Goal: Task Accomplishment & Management: Use online tool/utility

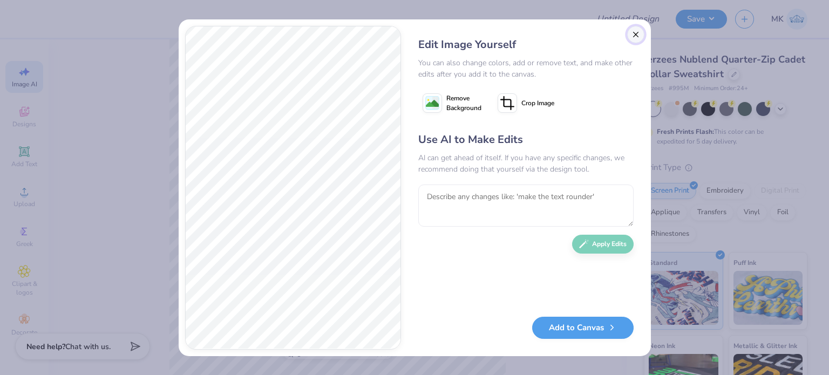
click at [638, 36] on button "Close" at bounding box center [635, 34] width 17 height 17
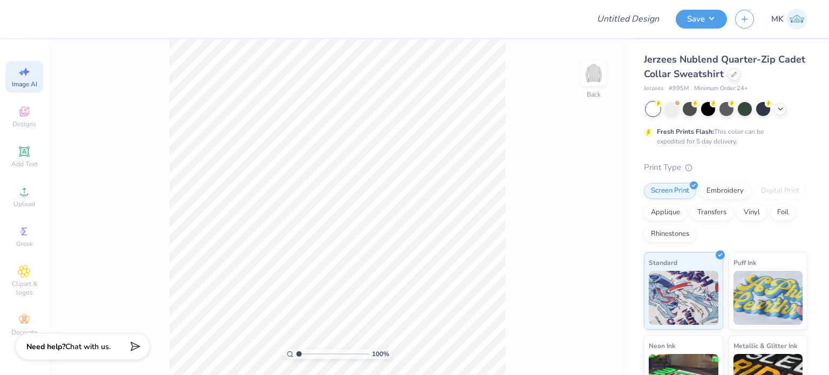
scroll to position [0, 24]
click at [30, 76] on icon at bounding box center [24, 71] width 13 height 13
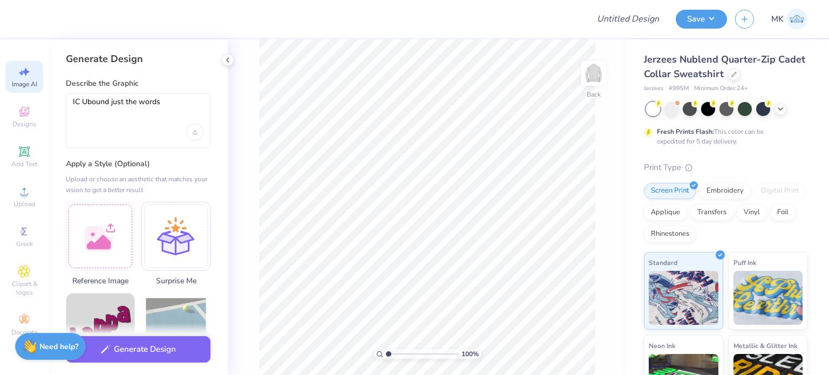
scroll to position [0, 0]
drag, startPoint x: 177, startPoint y: 100, endPoint x: 37, endPoint y: 104, distance: 139.8
click at [37, 104] on div "Design Title Save MK Image AI Designs Add Text Upload Greek Clipart & logos Dec…" at bounding box center [414, 187] width 829 height 375
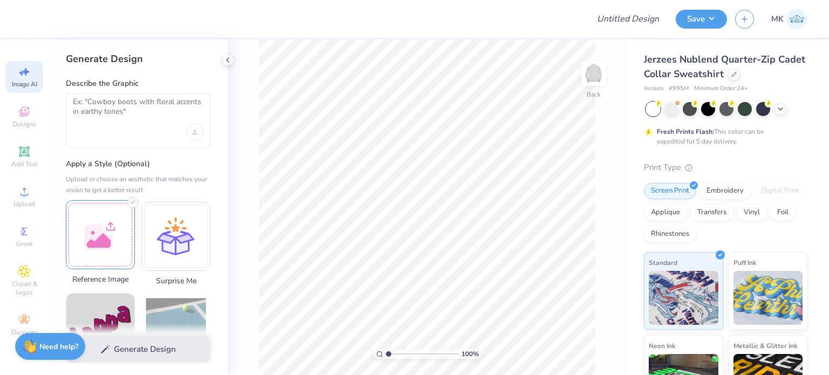
click at [104, 248] on div at bounding box center [100, 234] width 69 height 69
click at [104, 115] on textarea at bounding box center [138, 110] width 131 height 27
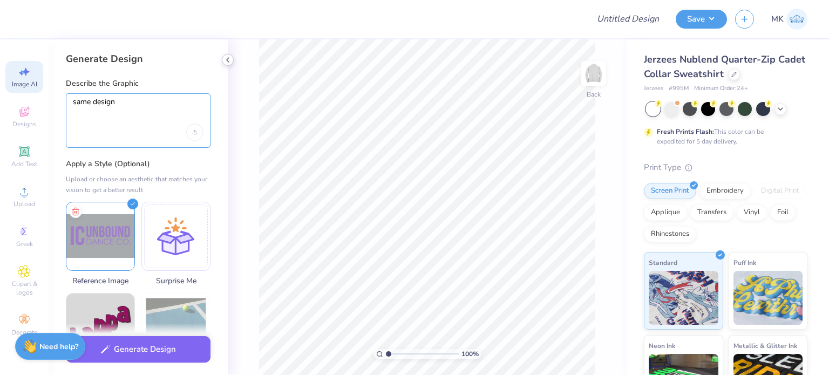
type textarea "same design"
click at [225, 62] on icon at bounding box center [227, 60] width 9 height 9
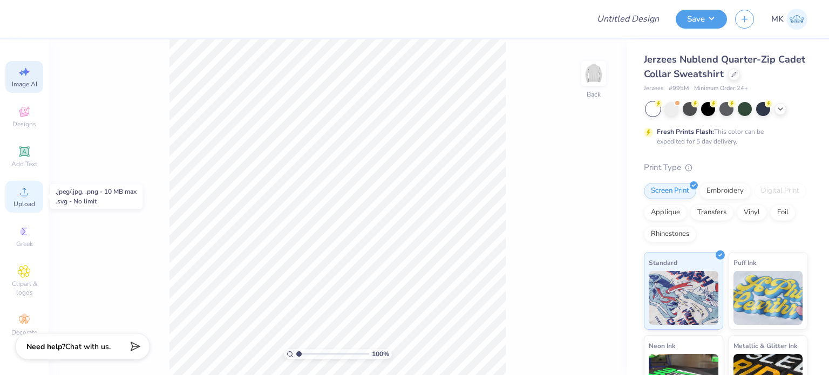
click at [15, 204] on span "Upload" at bounding box center [24, 204] width 22 height 9
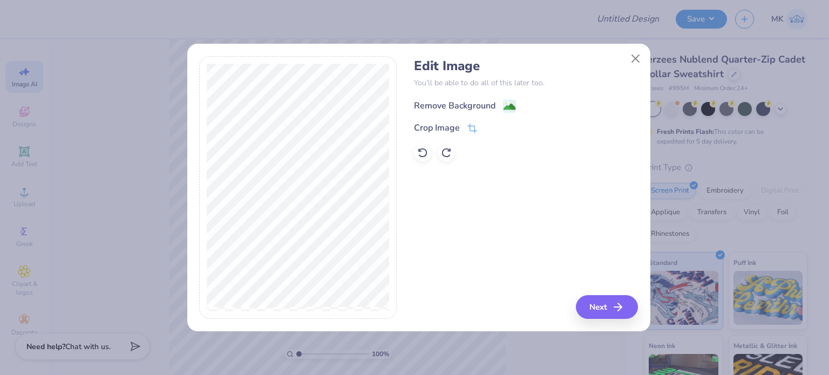
click at [511, 105] on image at bounding box center [509, 107] width 12 height 12
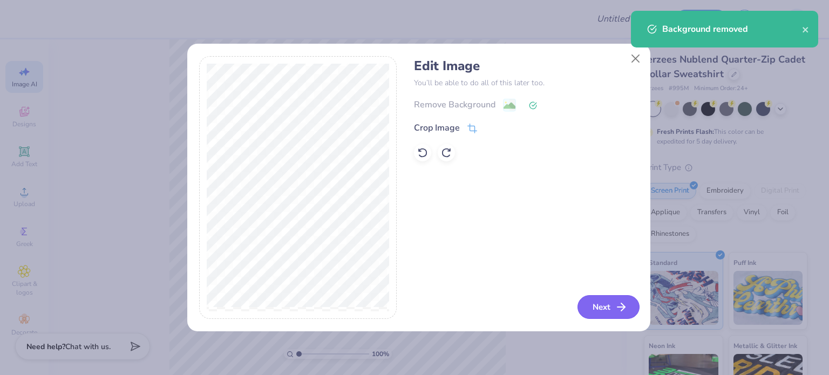
click at [593, 306] on button "Next" at bounding box center [608, 307] width 62 height 24
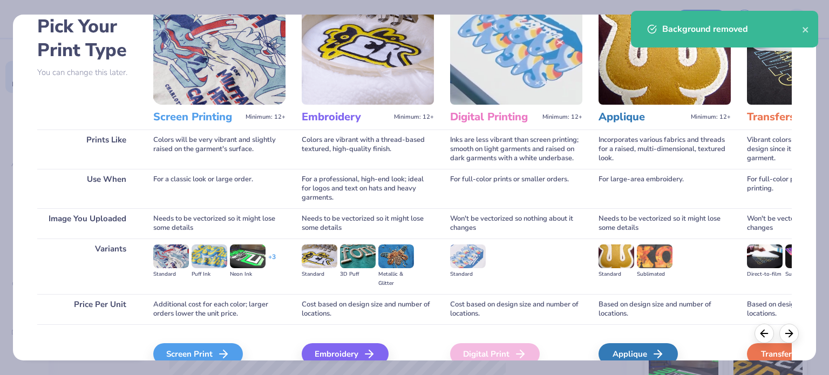
scroll to position [108, 0]
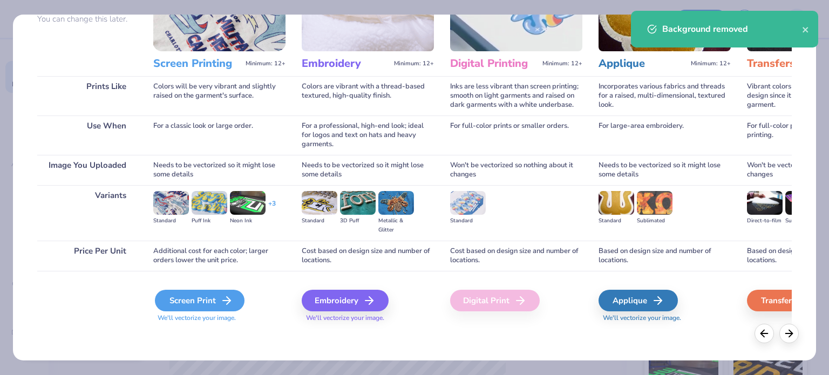
click at [197, 299] on div "Screen Print" at bounding box center [200, 301] width 90 height 22
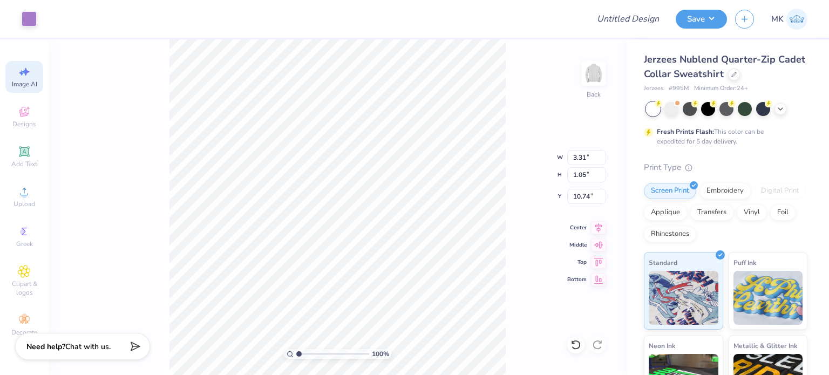
type input "3.31"
type input "1.05"
type input "3.58"
type input "4.23"
type input "1.34"
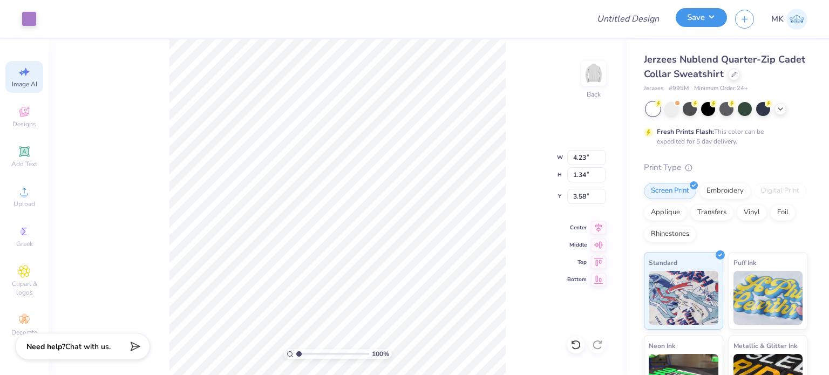
click at [694, 19] on button "Save" at bounding box center [700, 17] width 51 height 19
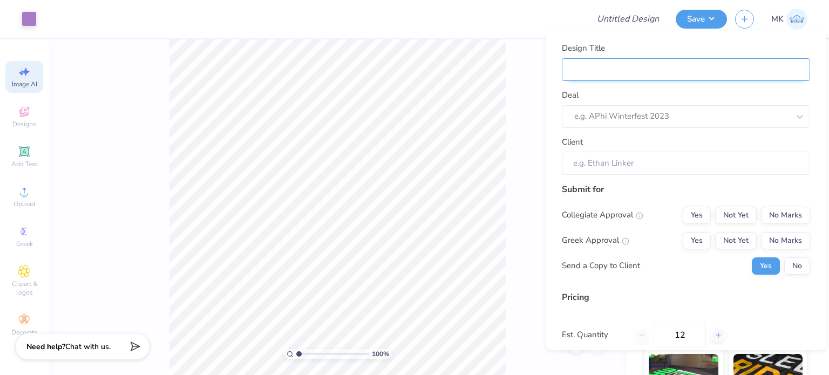
click at [606, 62] on input "Design Title" at bounding box center [686, 69] width 248 height 23
paste input "Ic Unbound Dance Co"
type input "Ic Unbound Dance Co"
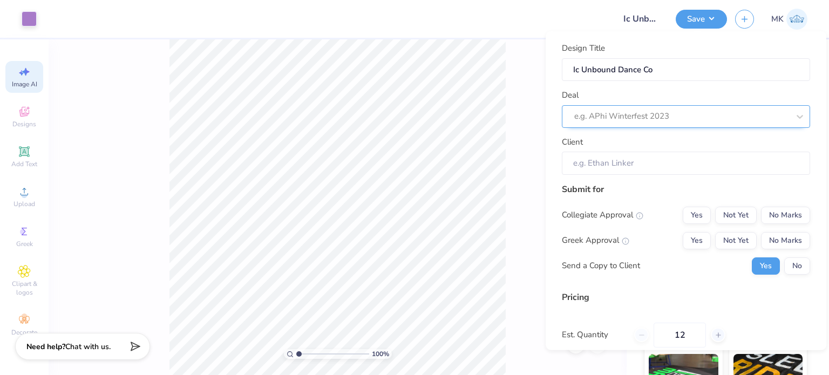
click at [603, 120] on div at bounding box center [681, 116] width 215 height 15
paste input "Ic Unbound Dance Co"
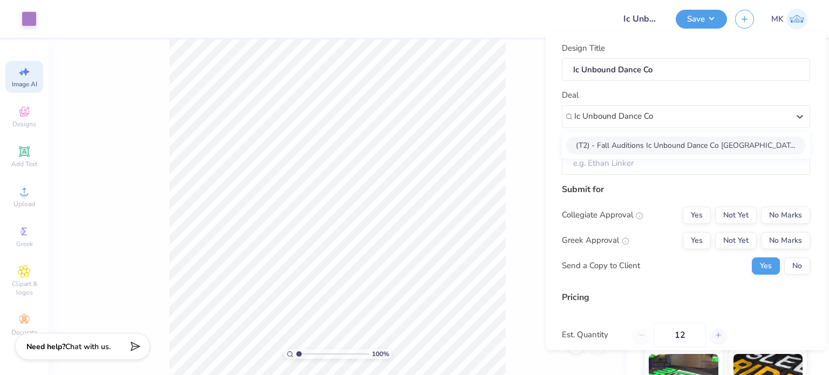
click at [622, 145] on div "(T2) - Fall Auditions Ic Unbound Dance Co [GEOGRAPHIC_DATA] - Fall 2025" at bounding box center [686, 145] width 240 height 18
type input "Ic Unbound Dance Co"
type input "[PERSON_NAME]"
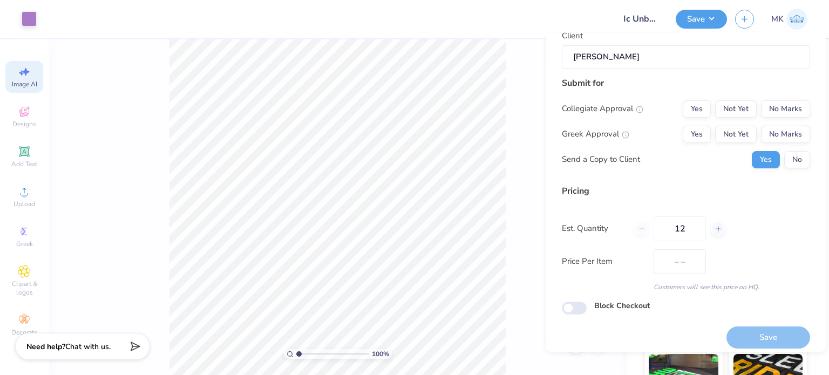
scroll to position [114, 0]
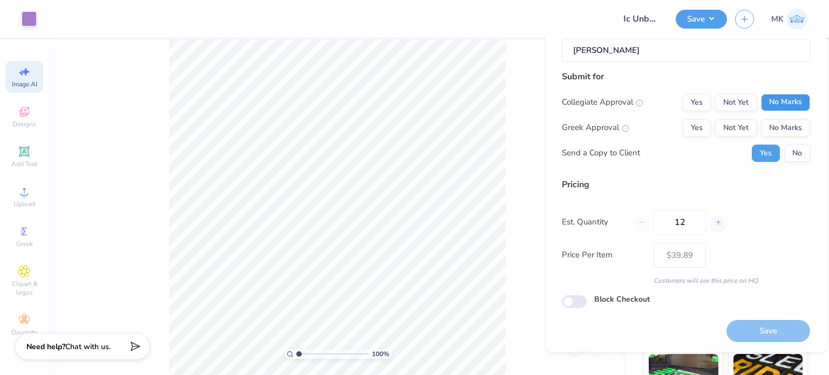
click at [780, 98] on button "No Marks" at bounding box center [785, 101] width 49 height 17
click at [780, 122] on button "No Marks" at bounding box center [785, 127] width 49 height 17
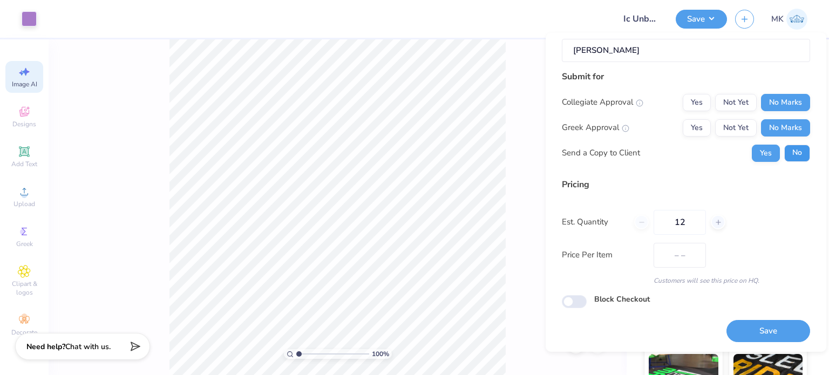
click at [784, 150] on button "No" at bounding box center [797, 152] width 26 height 17
click at [760, 331] on button "Save" at bounding box center [768, 331] width 84 height 22
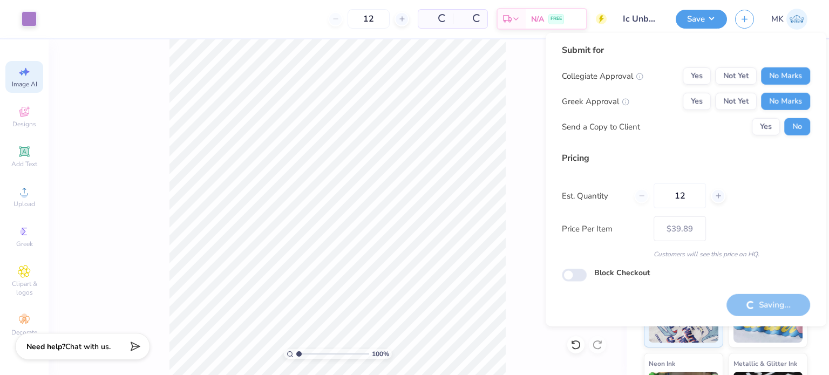
type input "– –"
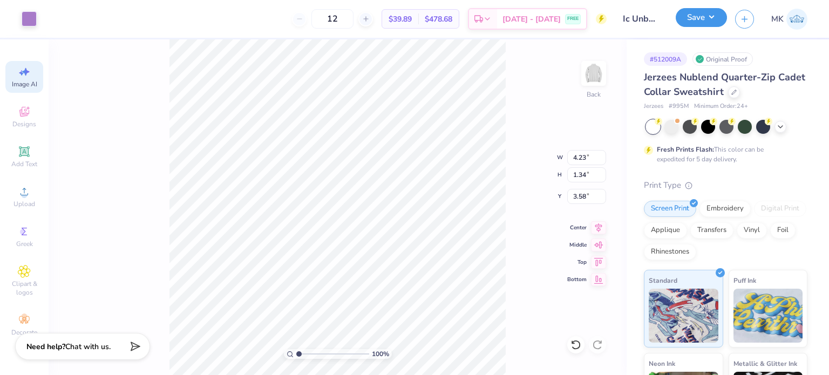
click at [706, 13] on button "Save" at bounding box center [700, 17] width 51 height 19
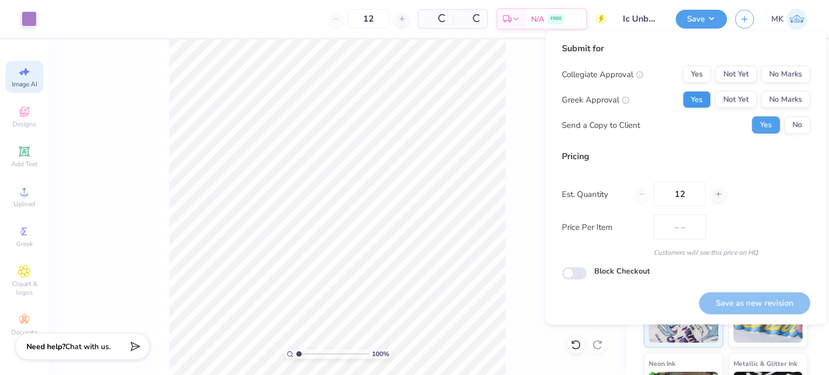
type input "$39.89"
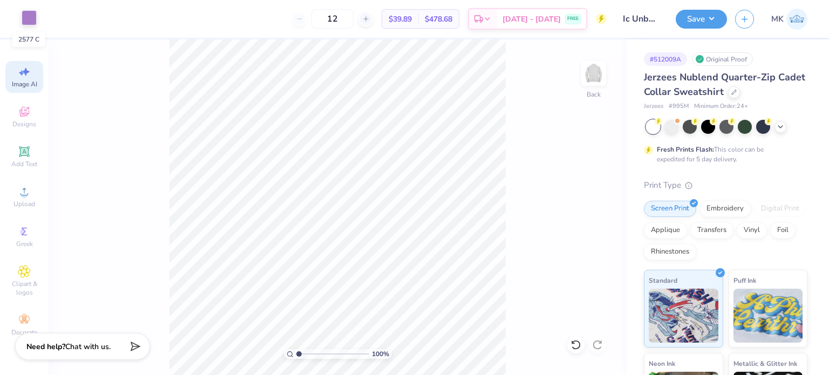
click at [22, 16] on div at bounding box center [29, 17] width 15 height 15
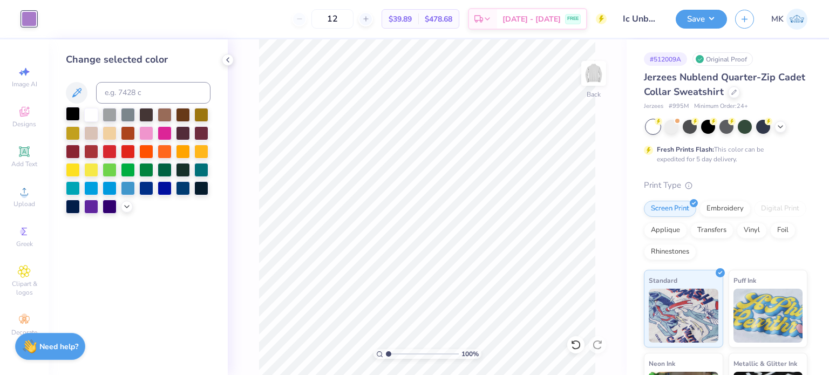
click at [74, 116] on div at bounding box center [73, 114] width 14 height 14
click at [698, 19] on button "Save" at bounding box center [700, 17] width 51 height 19
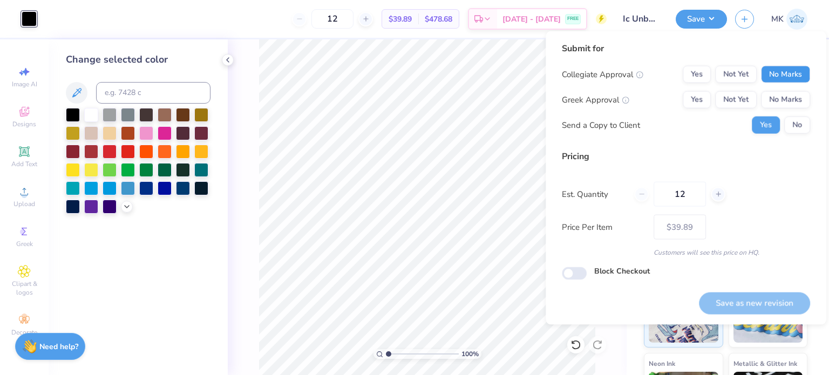
click at [788, 77] on button "No Marks" at bounding box center [785, 74] width 49 height 17
click at [788, 96] on button "No Marks" at bounding box center [785, 99] width 49 height 17
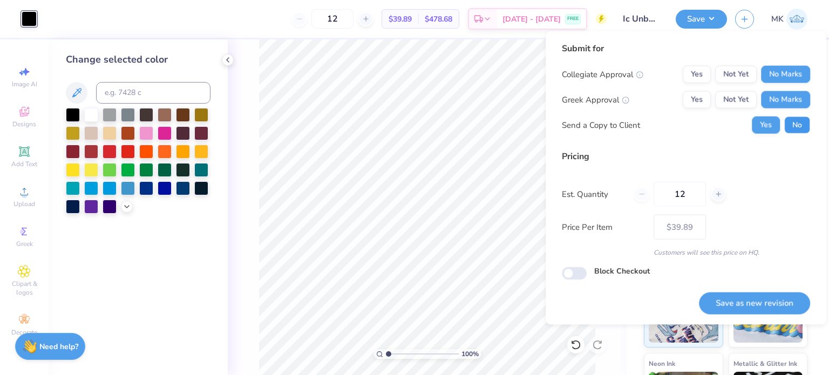
click at [795, 124] on button "No" at bounding box center [797, 125] width 26 height 17
click at [728, 309] on button "Save as new revision" at bounding box center [754, 303] width 111 height 22
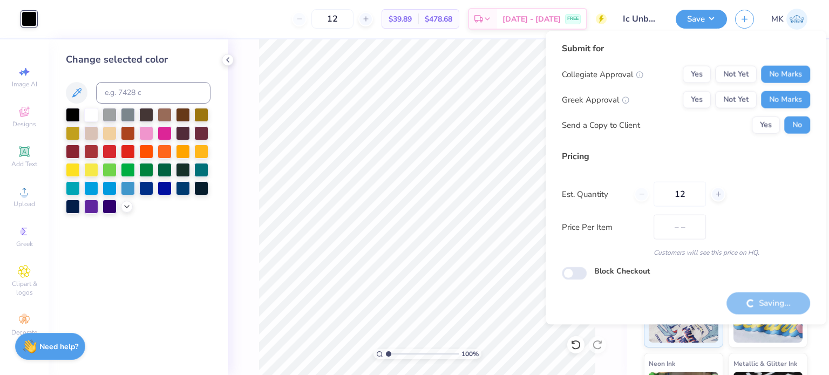
type input "$39.89"
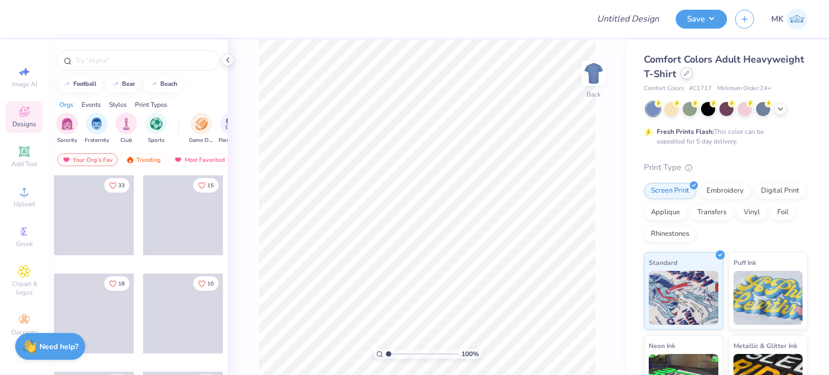
click at [748, 80] on div "Comfort Colors Adult Heavyweight T-Shirt" at bounding box center [725, 66] width 163 height 29
click at [689, 74] on icon at bounding box center [686, 73] width 5 height 5
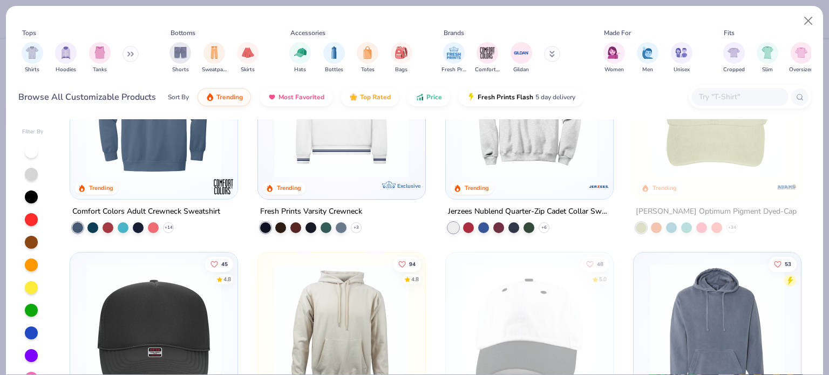
scroll to position [1619, 0]
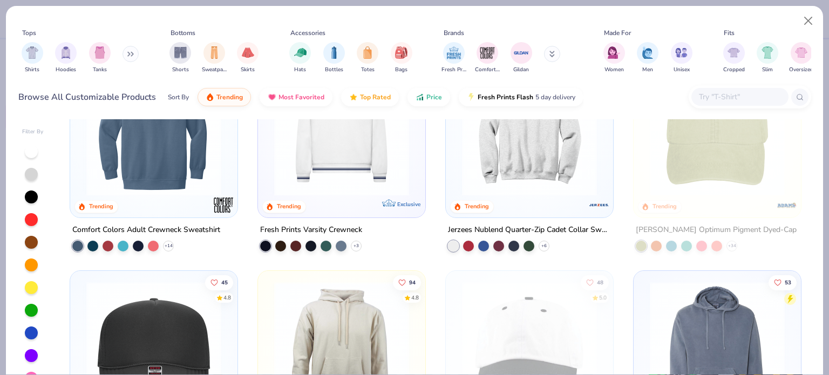
click at [167, 166] on img at bounding box center [154, 128] width 146 height 135
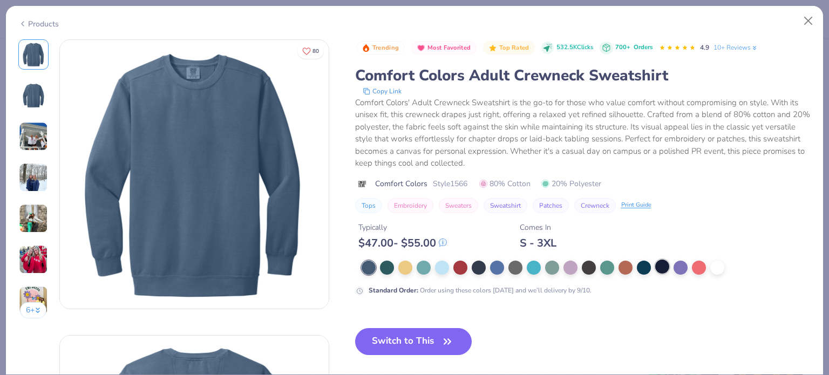
click at [661, 267] on div at bounding box center [662, 267] width 14 height 14
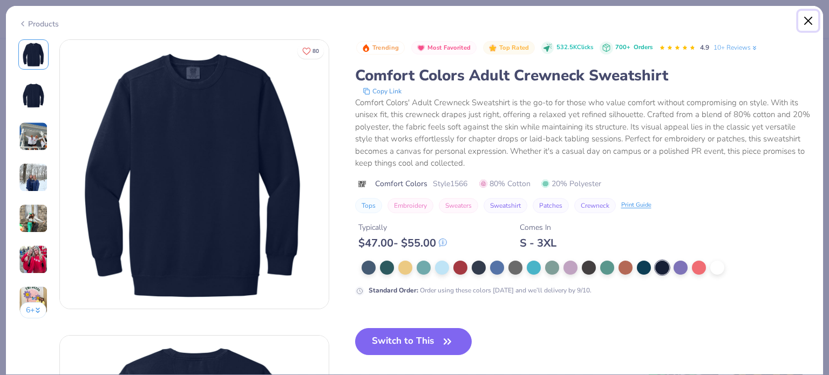
click at [809, 21] on button "Close" at bounding box center [808, 21] width 21 height 21
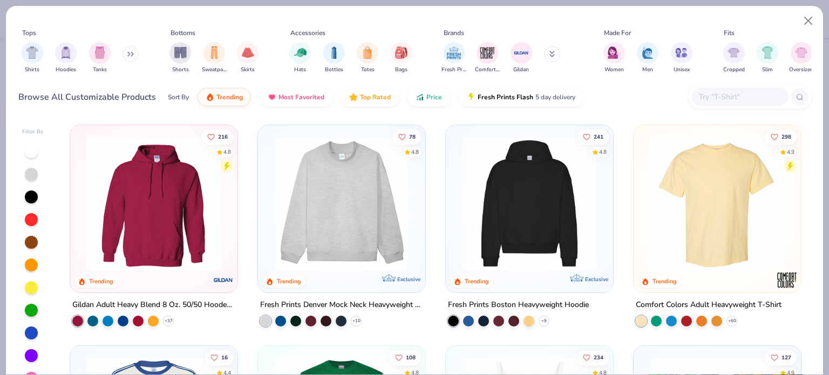
click at [712, 100] on input "text" at bounding box center [739, 97] width 83 height 12
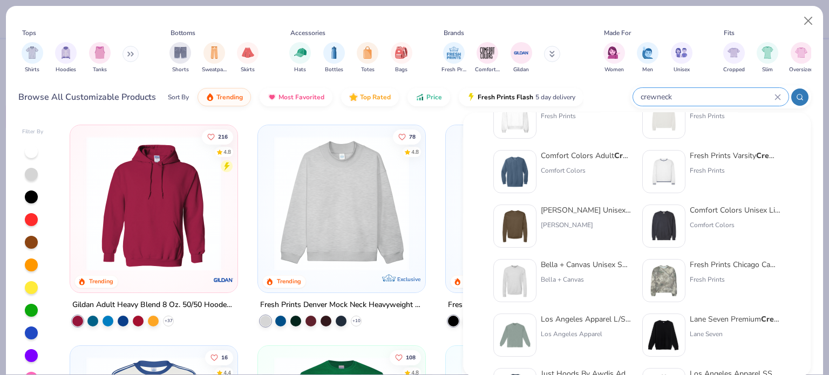
scroll to position [54, 0]
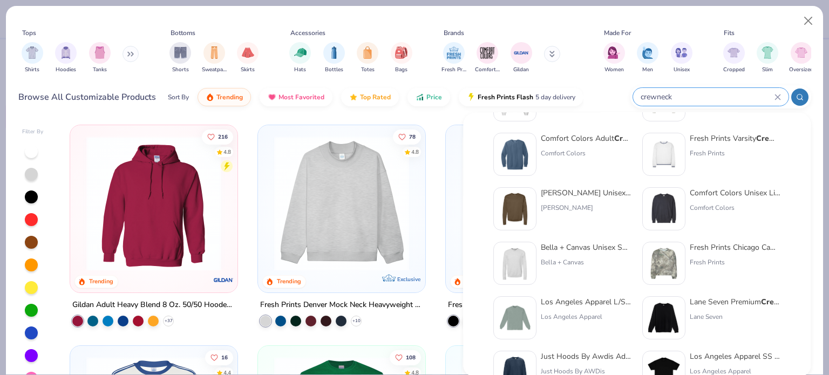
type input "crewneck"
click at [707, 215] on div "Comfort Colors Unisex Lightweight Cotton Crewneck Sweatshirt Comfort Colors" at bounding box center [735, 208] width 91 height 43
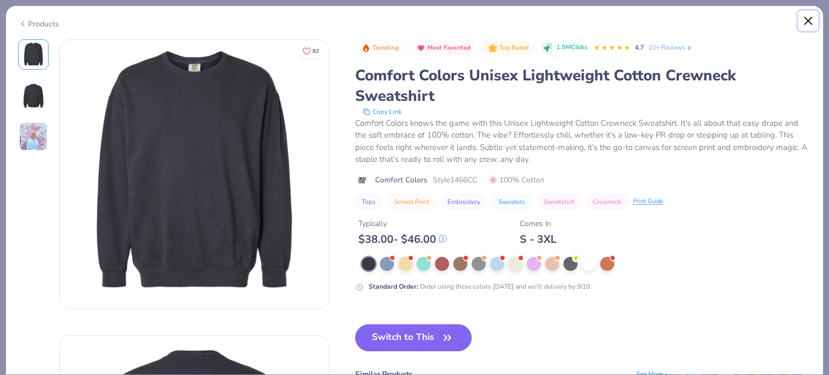
click at [806, 18] on button "Close" at bounding box center [808, 21] width 21 height 21
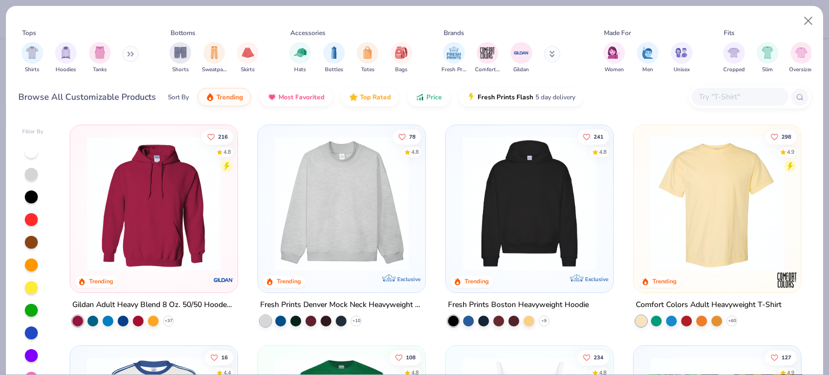
click at [709, 97] on input "text" at bounding box center [739, 97] width 83 height 12
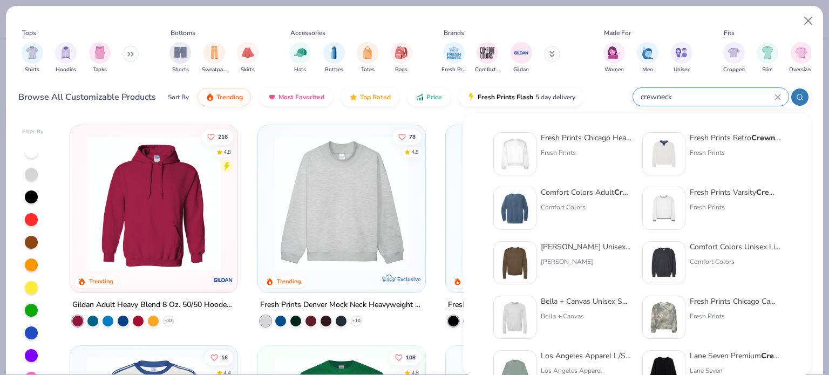
scroll to position [54, 0]
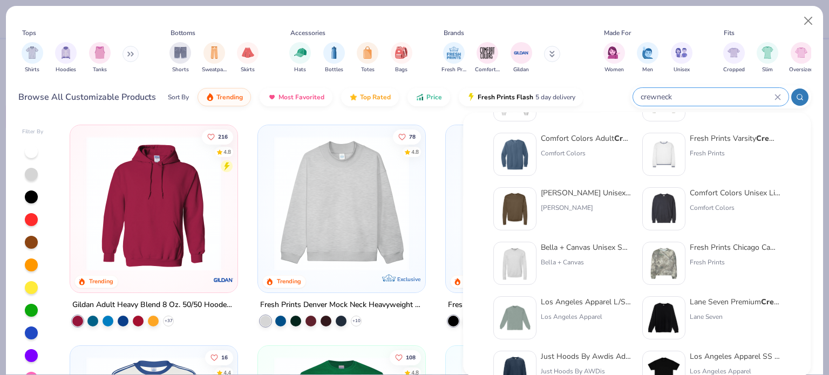
type input "crewneck"
click at [564, 206] on div "[PERSON_NAME]" at bounding box center [586, 208] width 91 height 10
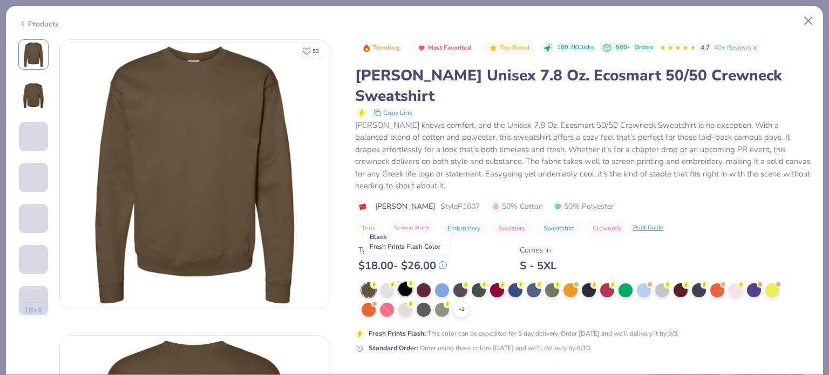
click at [406, 282] on div at bounding box center [405, 289] width 14 height 14
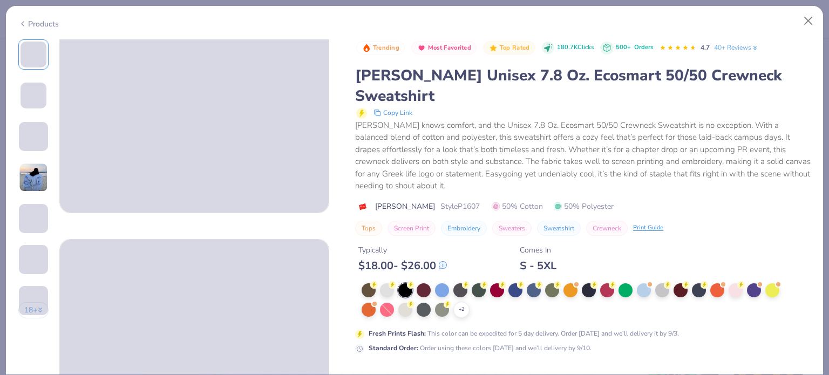
scroll to position [108, 0]
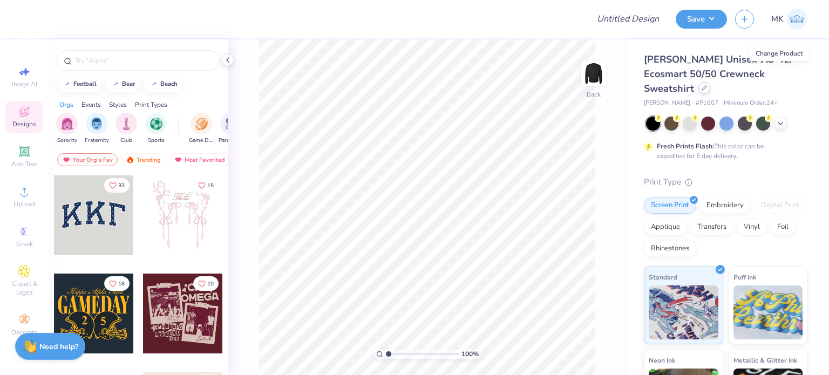
click at [710, 82] on div at bounding box center [704, 88] width 12 height 12
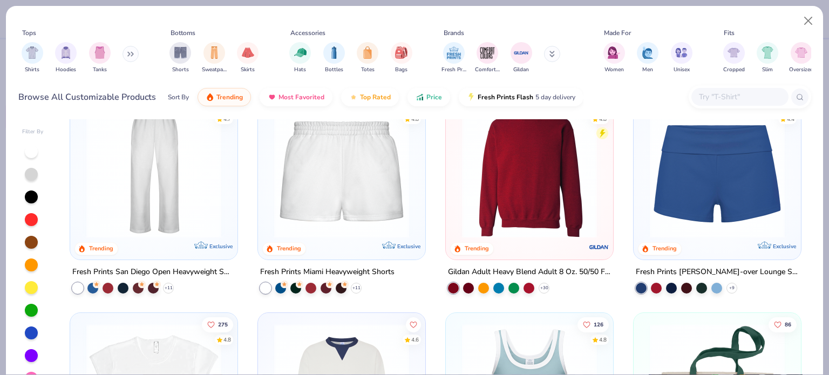
scroll to position [701, 0]
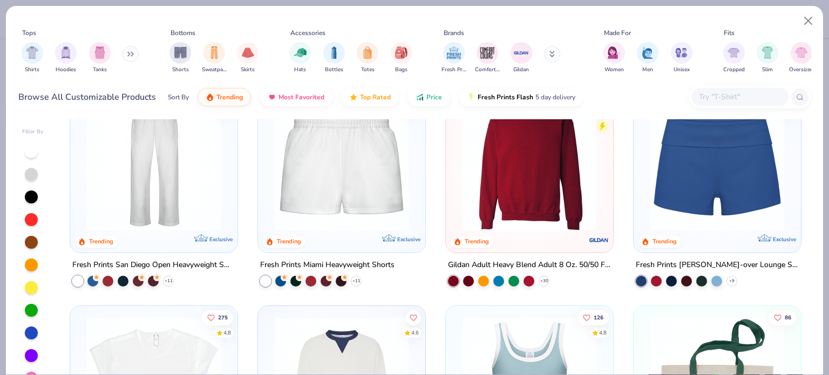
click at [527, 217] on img at bounding box center [529, 163] width 146 height 135
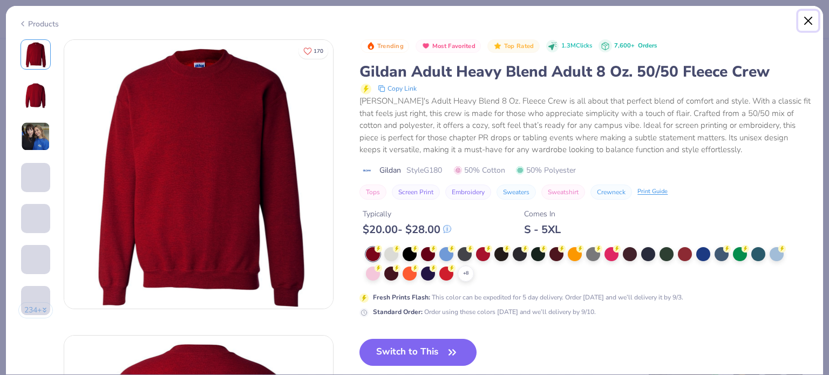
click at [809, 21] on button "Close" at bounding box center [808, 21] width 21 height 21
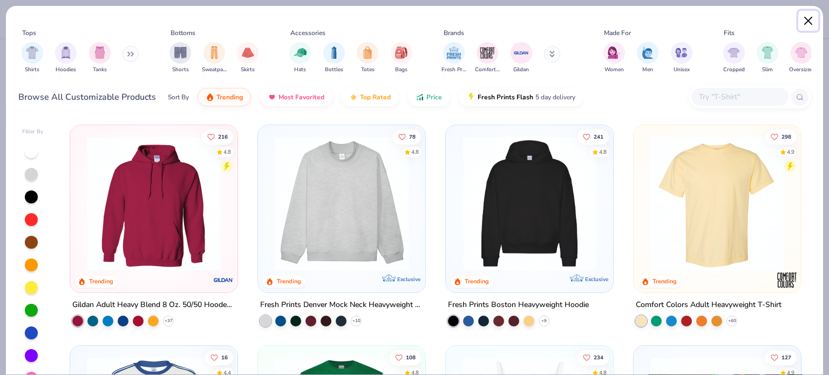
click at [812, 21] on button "Close" at bounding box center [808, 21] width 21 height 21
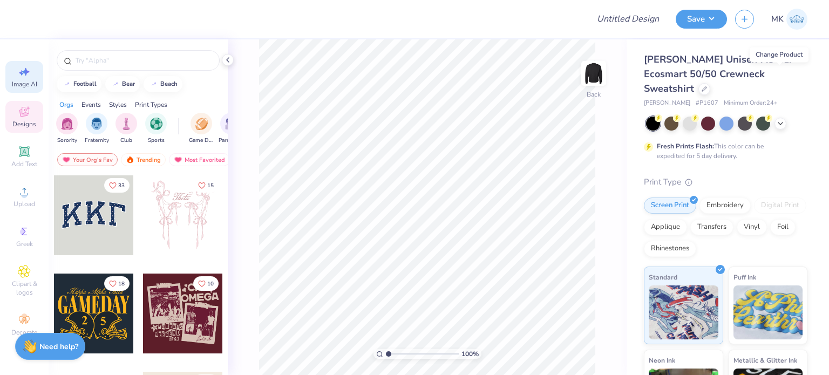
click at [19, 77] on icon at bounding box center [24, 71] width 13 height 13
select select "4"
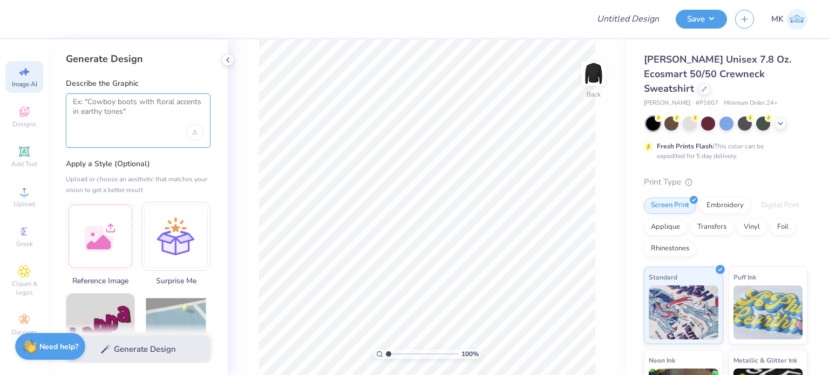
click at [104, 120] on textarea at bounding box center [138, 110] width 131 height 27
paste textarea "find what moves you"
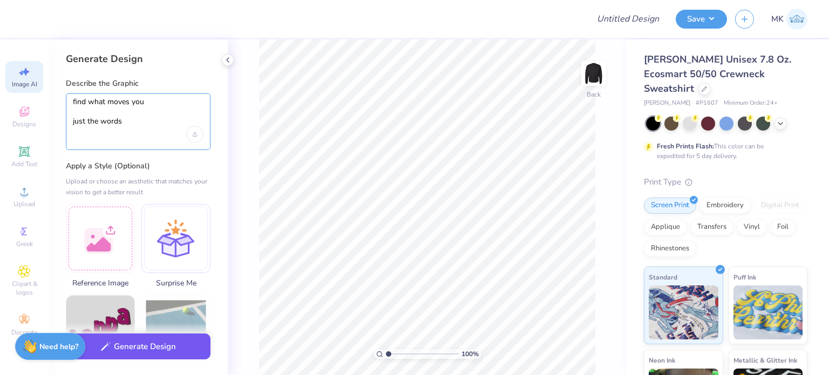
type textarea "find what moves you just the words"
click at [149, 343] on button "Generate Design" at bounding box center [138, 346] width 145 height 26
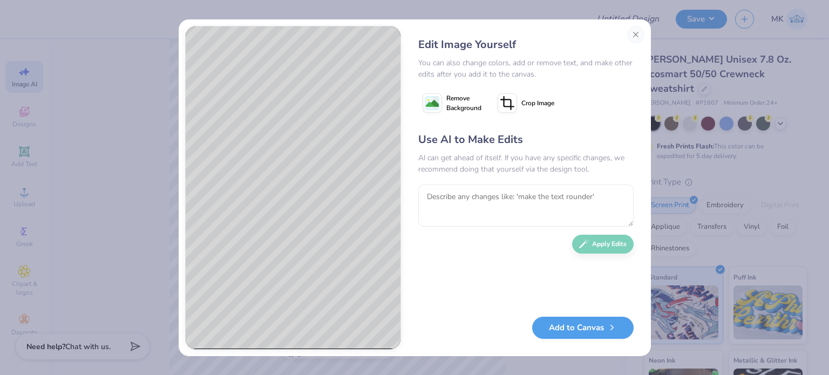
click at [431, 103] on image at bounding box center [432, 103] width 13 height 13
click at [582, 325] on button "Add to Canvas" at bounding box center [582, 325] width 101 height 22
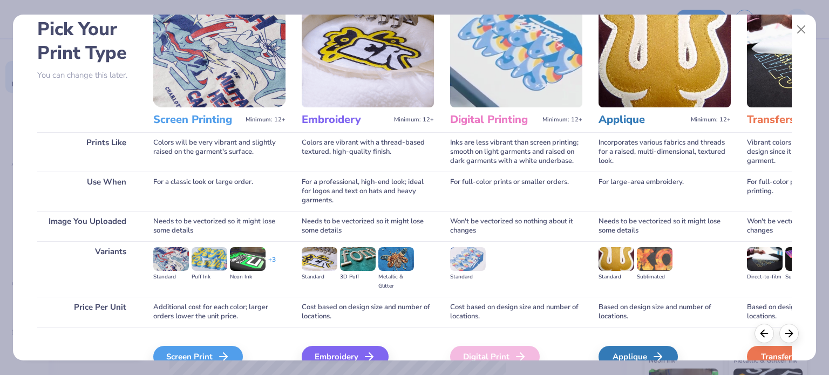
scroll to position [108, 0]
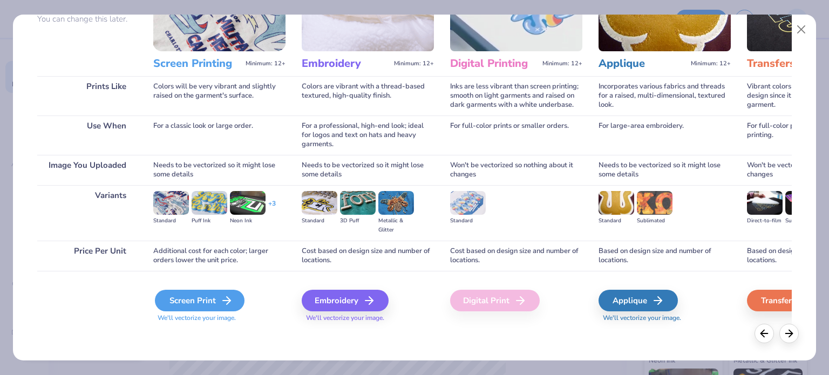
click at [207, 302] on div "Screen Print" at bounding box center [200, 301] width 90 height 22
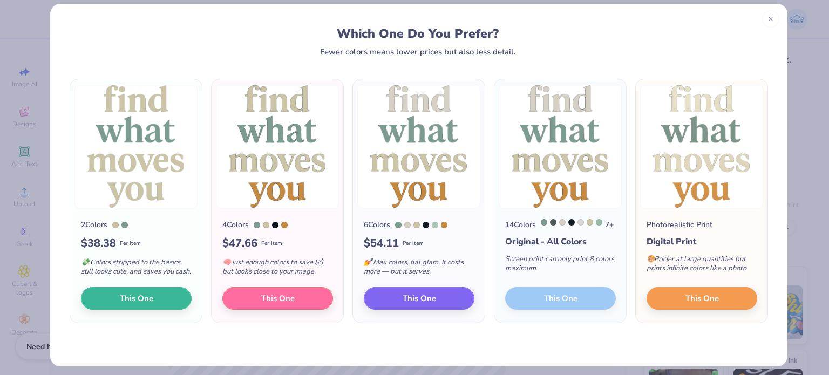
scroll to position [17, 0]
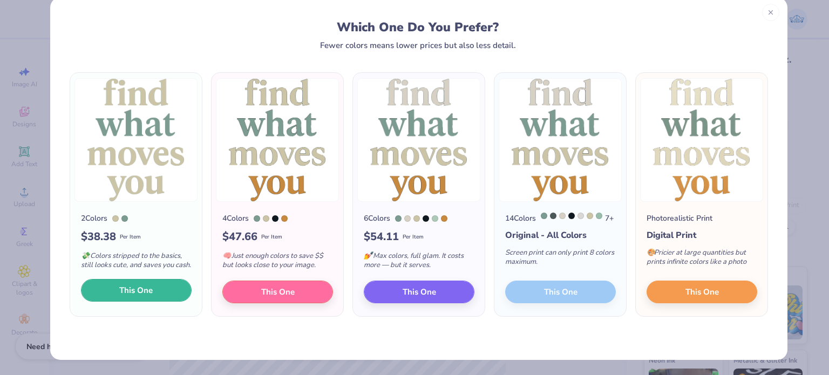
click at [134, 297] on span "This One" at bounding box center [135, 290] width 33 height 12
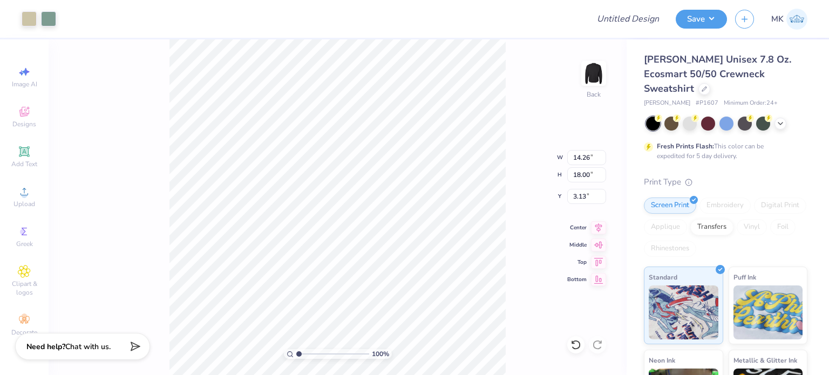
click at [506, 86] on div "100 % Back W 14.26 14.26 " H 18.00 18.00 " Y 3.13 3.13 " Center Middle Top Bott…" at bounding box center [338, 207] width 578 height 336
click at [369, 107] on li "Cut" at bounding box center [380, 111] width 85 height 22
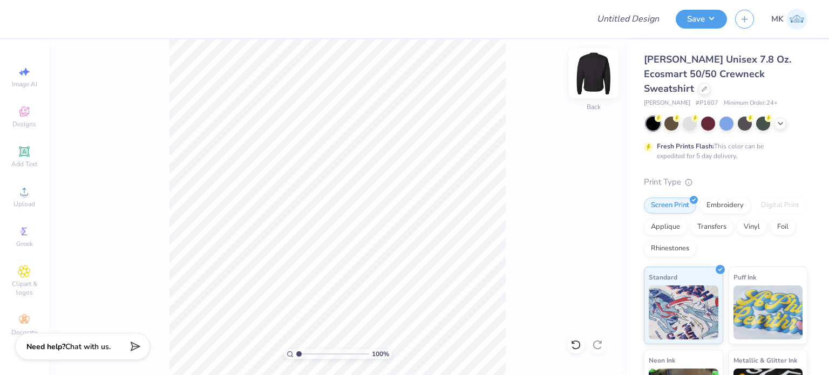
click at [591, 77] on img at bounding box center [593, 73] width 43 height 43
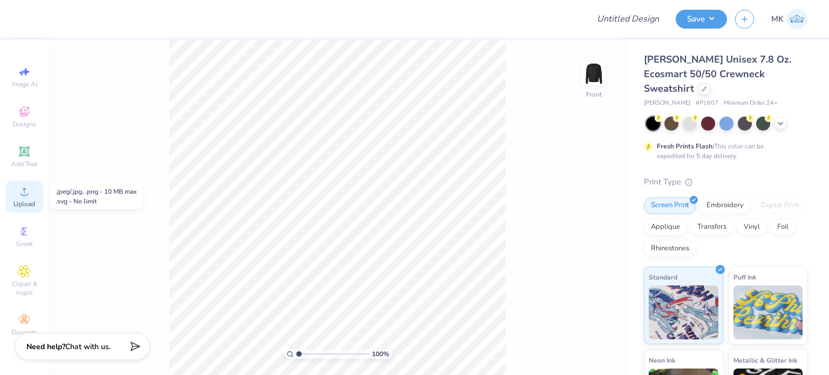
click at [24, 195] on circle at bounding box center [24, 195] width 6 height 6
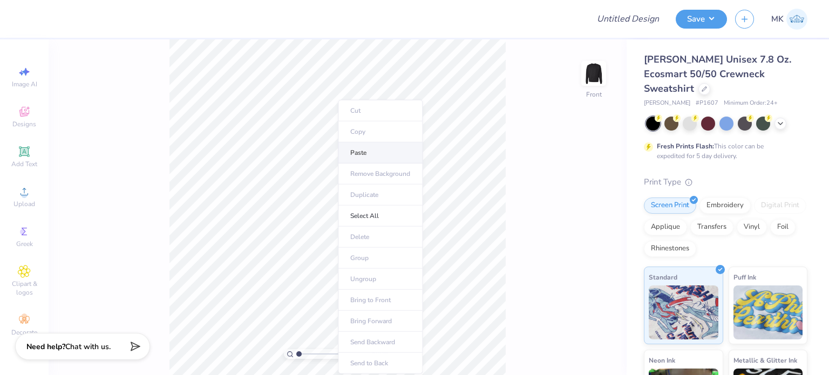
click at [359, 152] on li "Paste" at bounding box center [380, 152] width 85 height 21
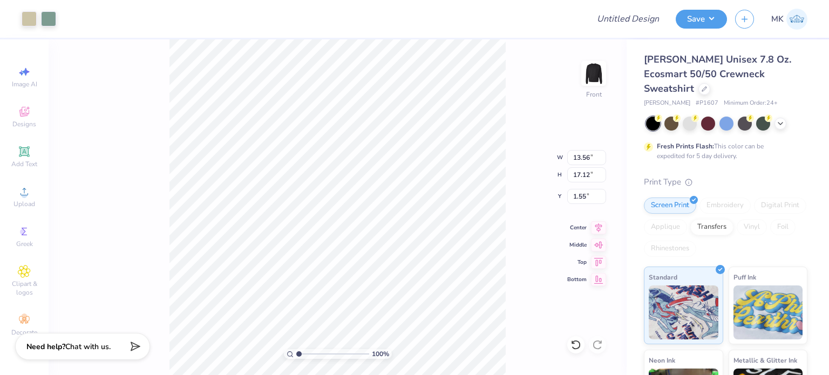
type input "6.11"
type input "11.15"
type input "14.08"
type input "3.63"
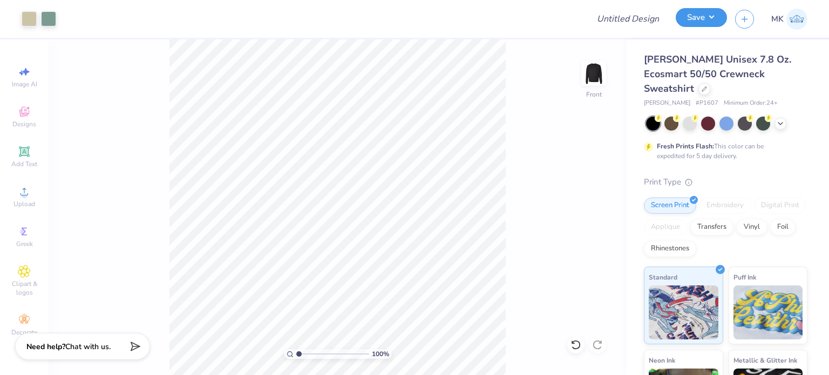
click at [695, 17] on button "Save" at bounding box center [700, 17] width 51 height 19
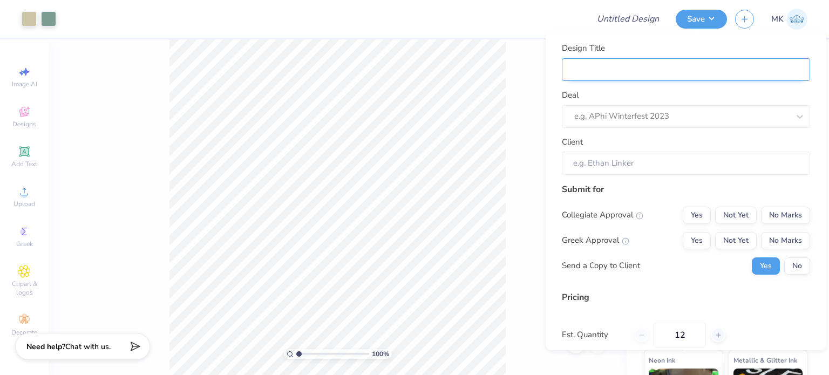
click at [636, 71] on input "Design Title" at bounding box center [686, 69] width 248 height 23
paste input "Ic Unbound Dance Co"
type input "Ic Unbound Dance Co"
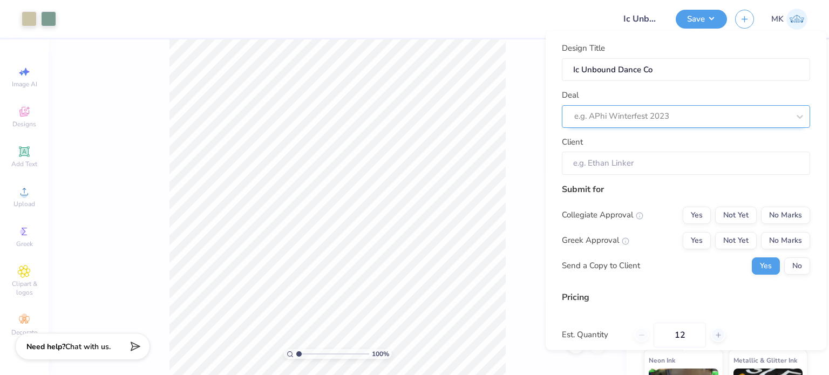
click at [606, 120] on div at bounding box center [681, 116] width 215 height 15
paste input "Ic Unbound Dance Co"
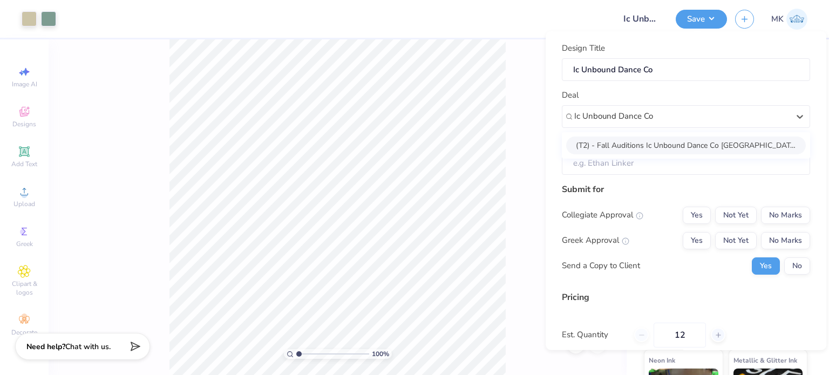
click at [658, 148] on div "(T2) - Fall Auditions Ic Unbound Dance Co [GEOGRAPHIC_DATA] - Fall 2025" at bounding box center [686, 145] width 240 height 18
type input "Ic Unbound Dance Co"
type input "[PERSON_NAME]"
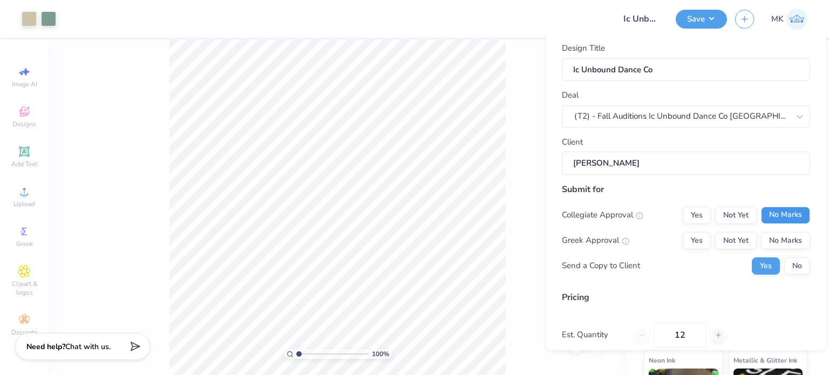
click at [782, 213] on button "No Marks" at bounding box center [785, 214] width 49 height 17
click at [782, 241] on button "No Marks" at bounding box center [785, 239] width 49 height 17
click at [784, 262] on button "No" at bounding box center [797, 265] width 26 height 17
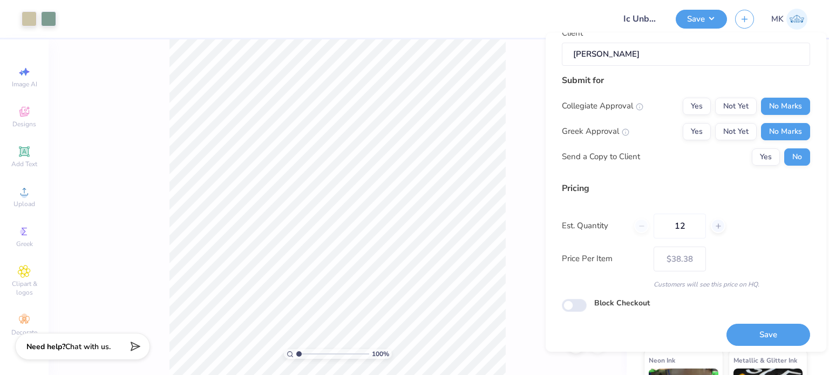
scroll to position [114, 0]
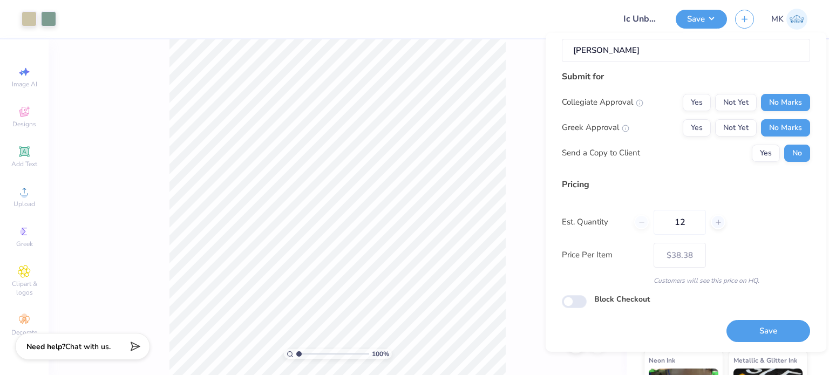
click at [754, 341] on div "Design Title Ic Unbound Dance Co Deal (T2) - Fall Auditions Ic Unbound Dance Co…" at bounding box center [685, 192] width 281 height 319
click at [754, 333] on button "Save" at bounding box center [768, 331] width 84 height 22
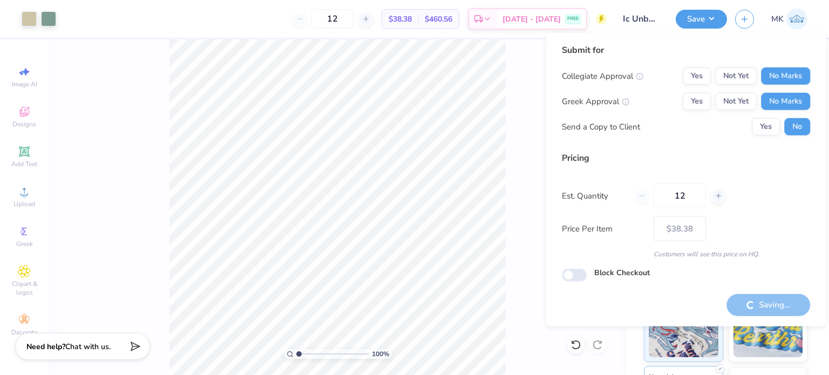
type input "– –"
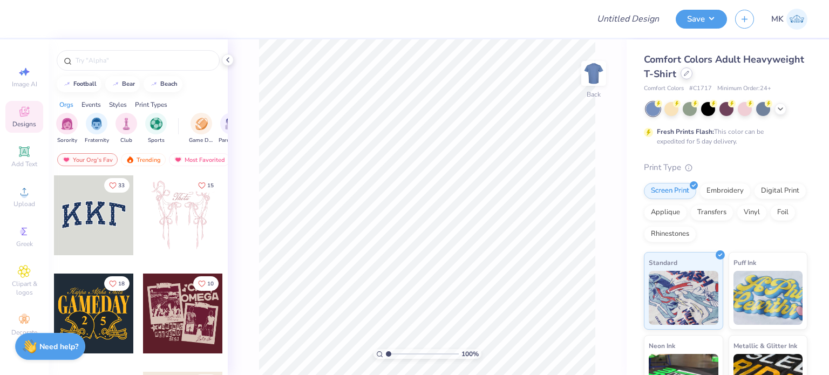
click at [692, 73] on div at bounding box center [686, 73] width 12 height 12
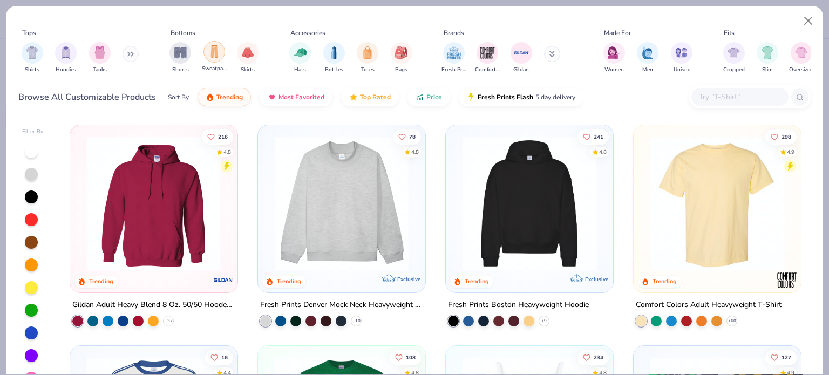
click at [206, 51] on div "filter for Sweatpants" at bounding box center [214, 52] width 22 height 22
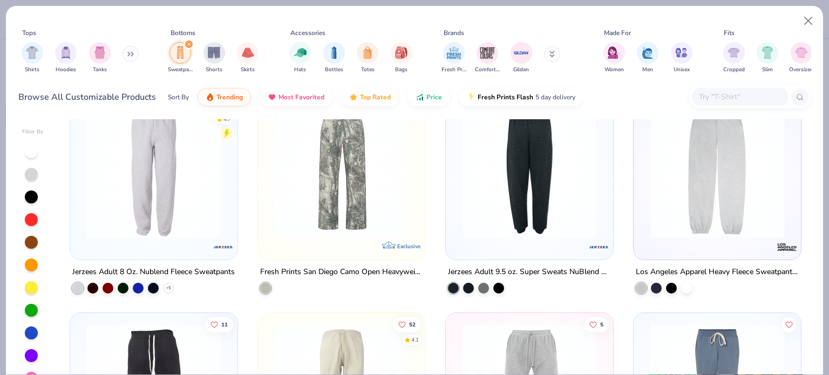
scroll to position [270, 0]
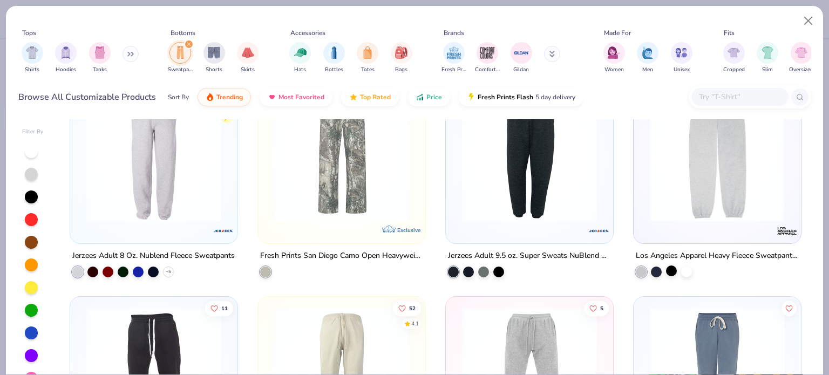
click at [666, 266] on div at bounding box center [671, 270] width 11 height 11
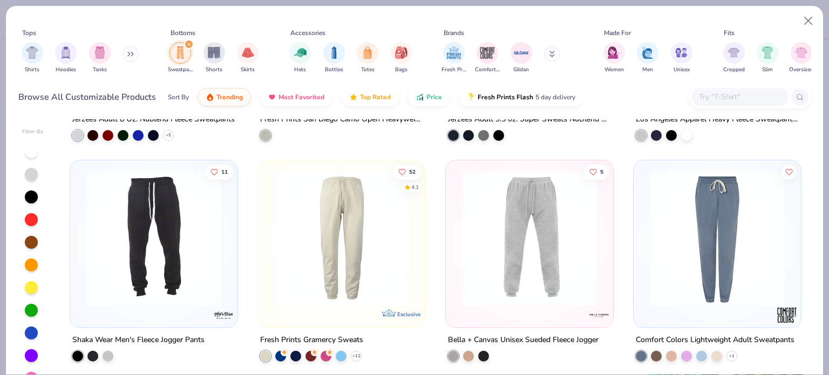
scroll to position [486, 0]
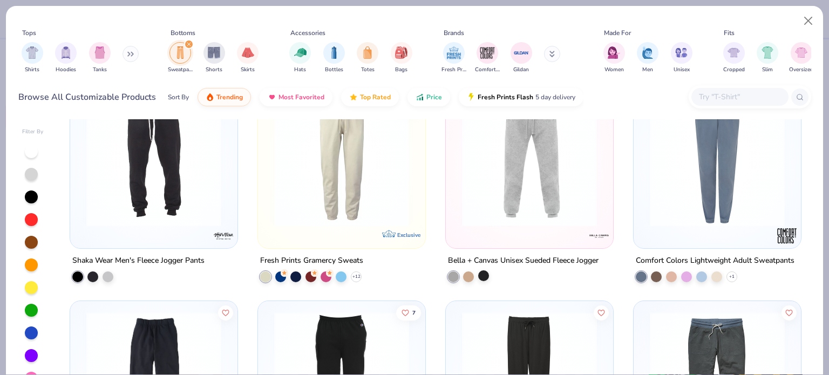
click at [480, 274] on div at bounding box center [483, 275] width 11 height 11
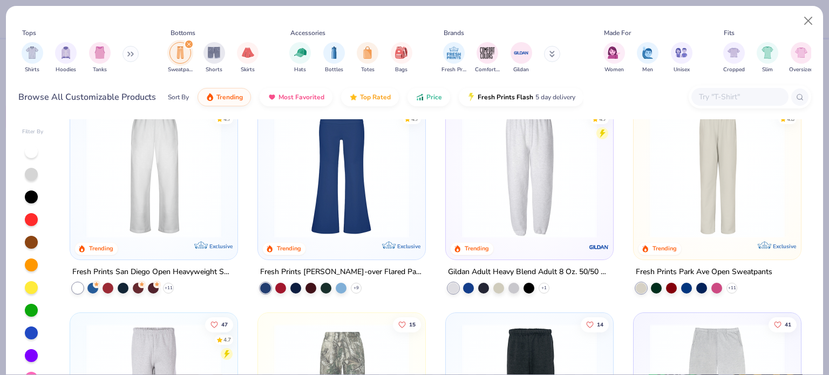
scroll to position [0, 0]
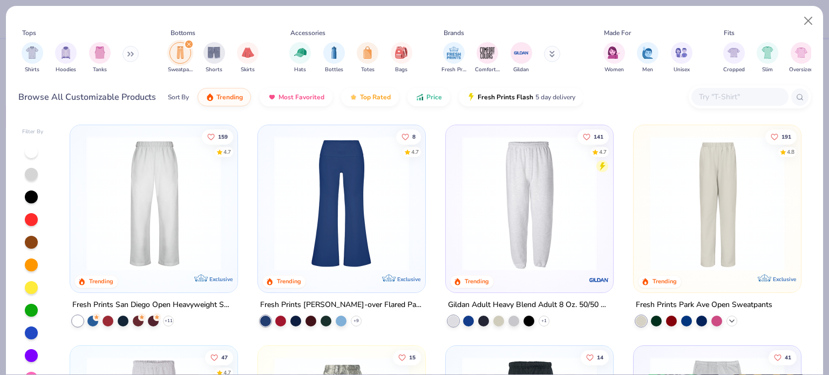
click at [727, 323] on icon at bounding box center [731, 321] width 9 height 9
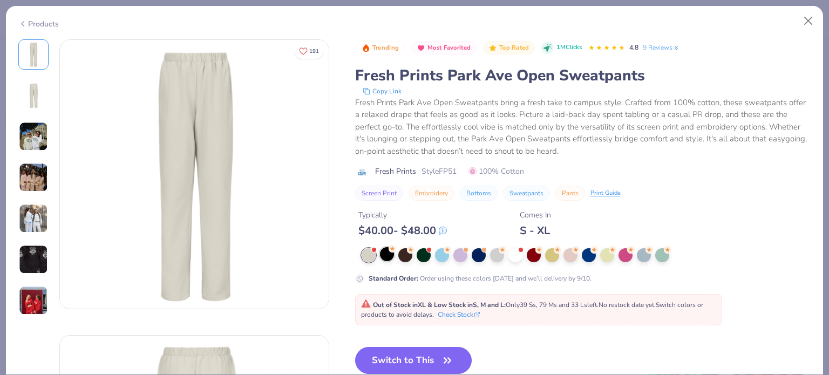
click at [388, 258] on div at bounding box center [387, 254] width 14 height 14
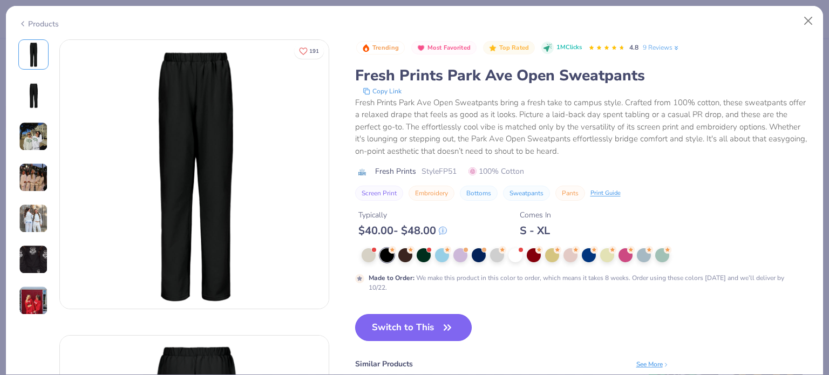
click at [417, 332] on button "Switch to This" at bounding box center [413, 327] width 117 height 27
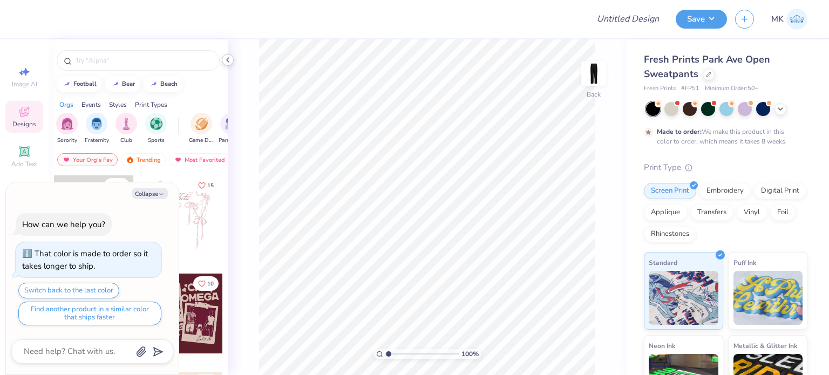
click at [231, 62] on icon at bounding box center [227, 60] width 9 height 9
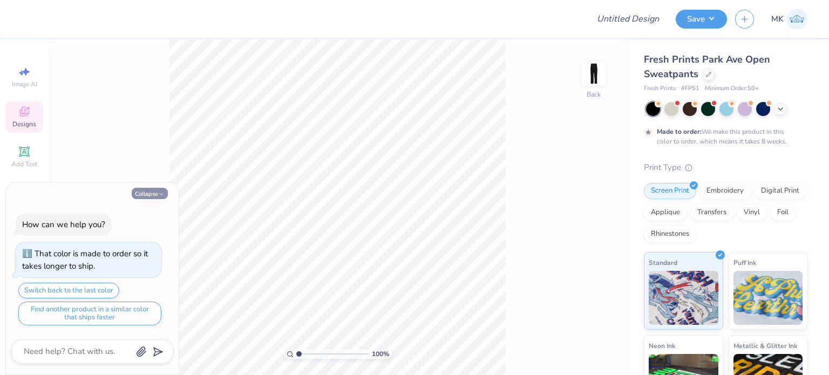
click at [145, 197] on button "Collapse" at bounding box center [150, 193] width 36 height 11
type textarea "x"
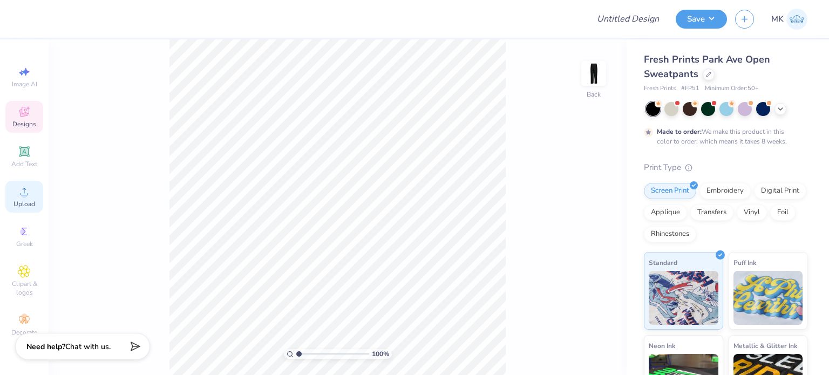
click at [18, 205] on span "Upload" at bounding box center [24, 204] width 22 height 9
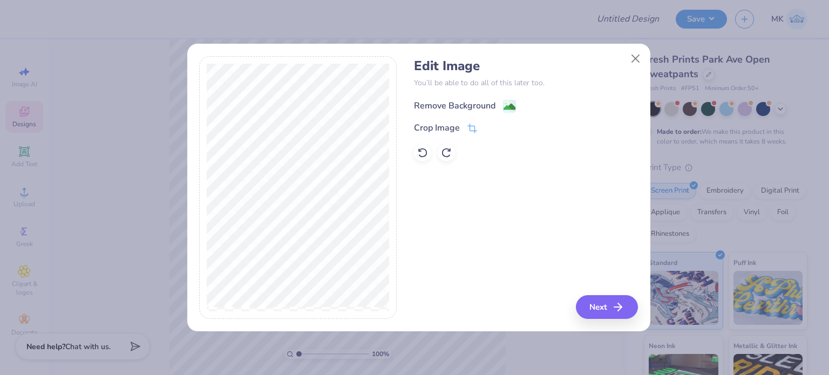
click at [512, 103] on image at bounding box center [509, 107] width 12 height 12
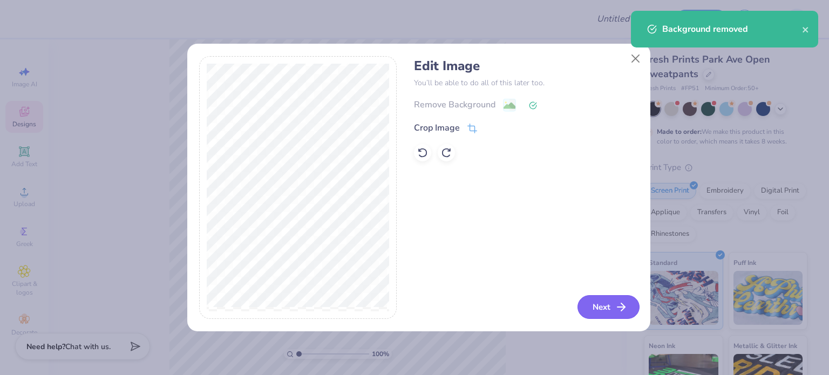
click at [602, 303] on button "Next" at bounding box center [608, 307] width 62 height 24
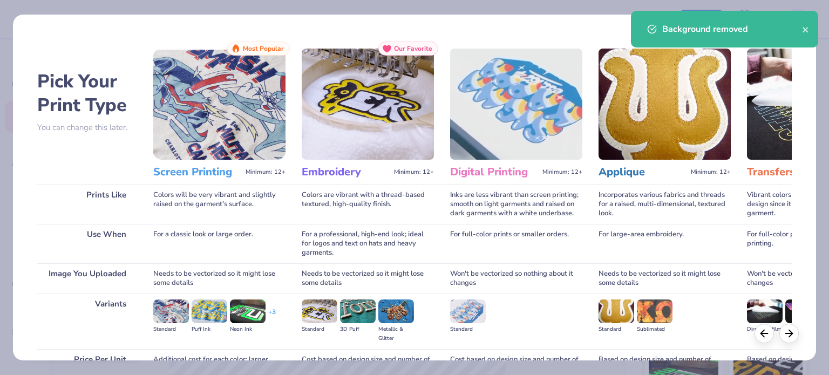
scroll to position [108, 0]
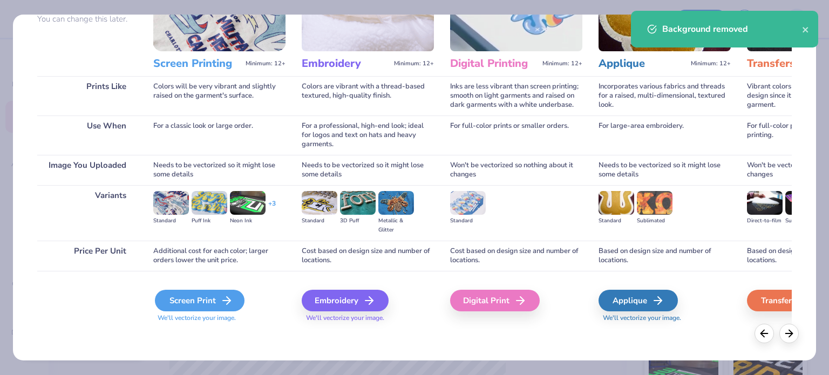
click at [192, 301] on div "Screen Print" at bounding box center [200, 301] width 90 height 22
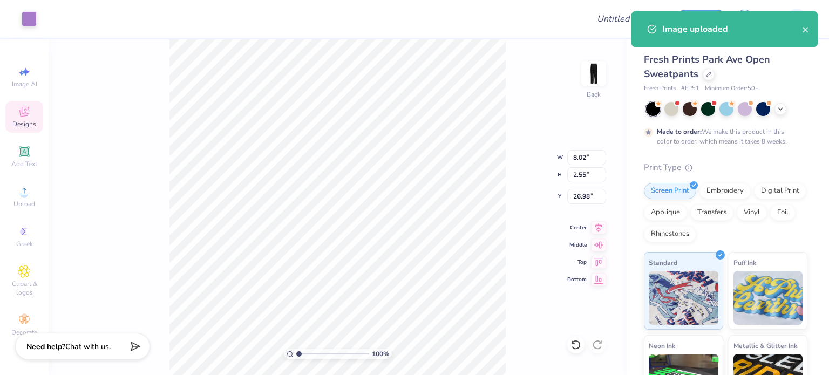
type input "4.88"
type input "1.55"
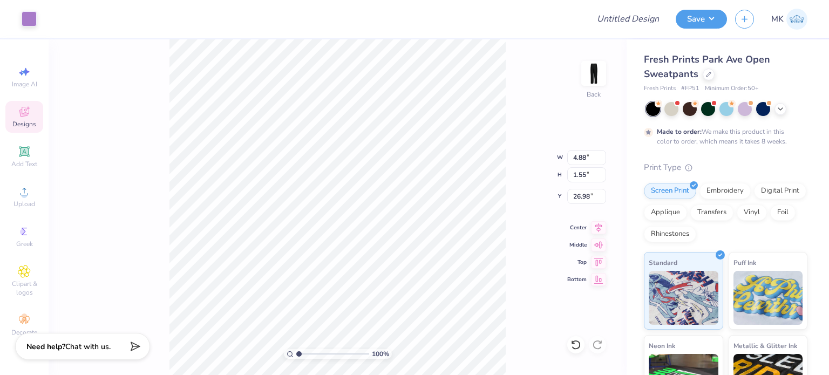
type input "4.54"
click at [697, 18] on button "Save" at bounding box center [700, 17] width 51 height 19
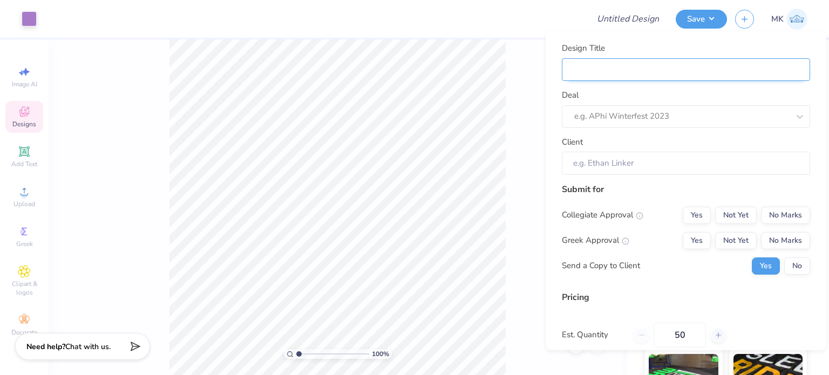
click at [657, 69] on input "Design Title" at bounding box center [686, 69] width 248 height 23
paste input "Ic Unbound Dance Co"
type input "Ic Unbound Dance Co"
click at [598, 133] on div "Design Title Ic Unbound Dance Co Deal e.g. APhi Winterfest 2023 Client" at bounding box center [686, 108] width 248 height 133
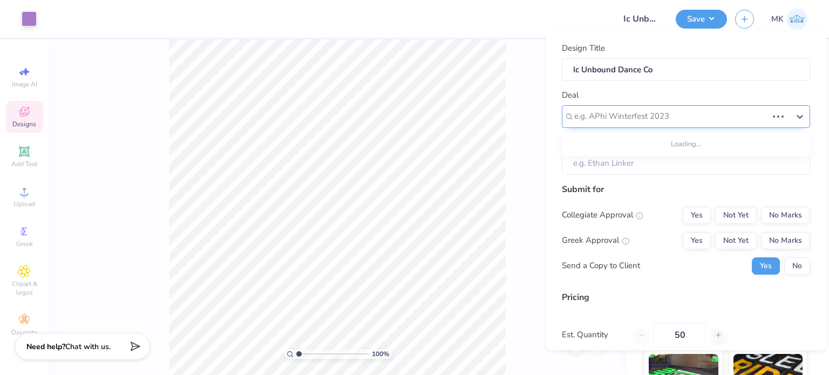
click at [598, 118] on div at bounding box center [670, 116] width 193 height 15
paste input "Ic Unbound Dance Co"
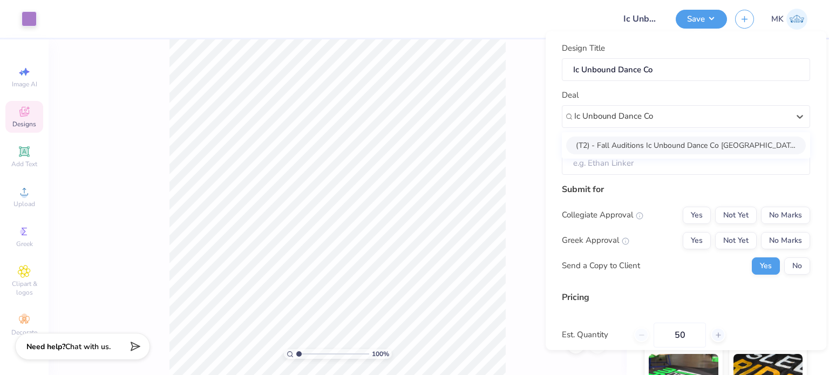
click at [615, 144] on div "(T2) - Fall Auditions Ic Unbound Dance Co [GEOGRAPHIC_DATA] - Fall 2025" at bounding box center [686, 145] width 240 height 18
type input "Ic Unbound Dance Co"
type input "[PERSON_NAME]"
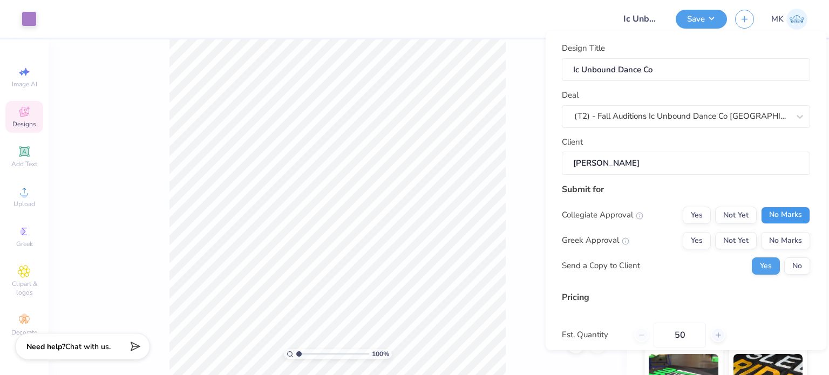
click at [776, 215] on button "No Marks" at bounding box center [785, 214] width 49 height 17
click at [776, 237] on button "No Marks" at bounding box center [785, 239] width 49 height 17
click at [789, 265] on button "No" at bounding box center [797, 265] width 26 height 17
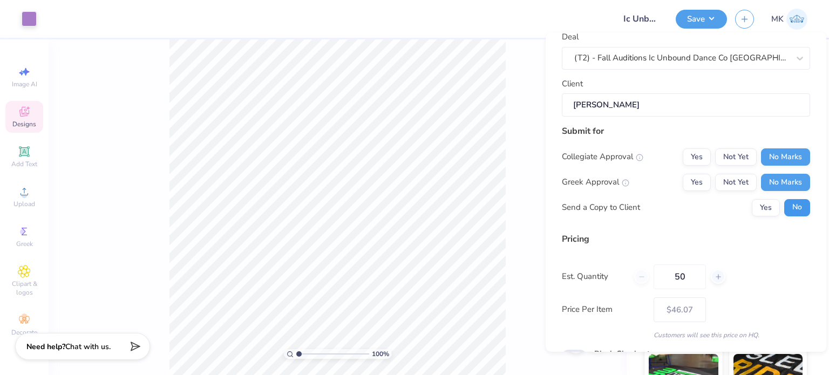
scroll to position [114, 0]
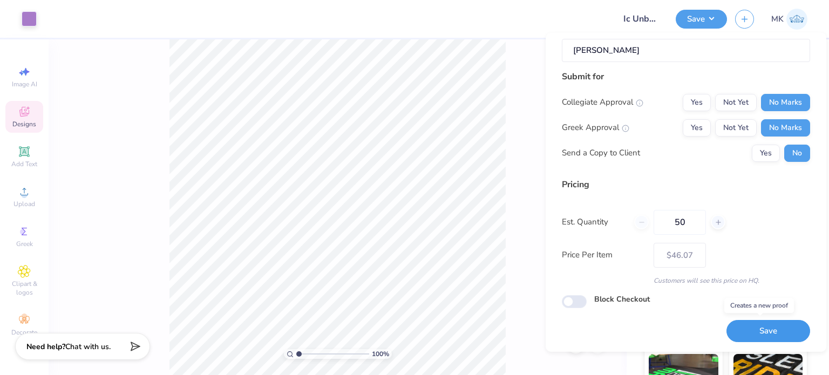
click at [765, 332] on button "Save" at bounding box center [768, 331] width 84 height 22
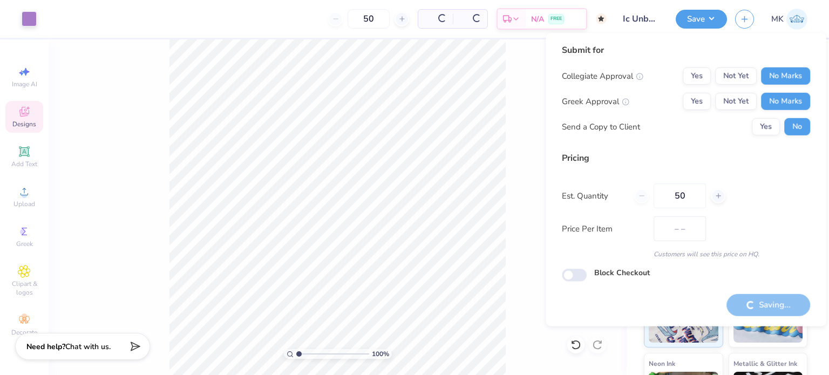
type input "$46.07"
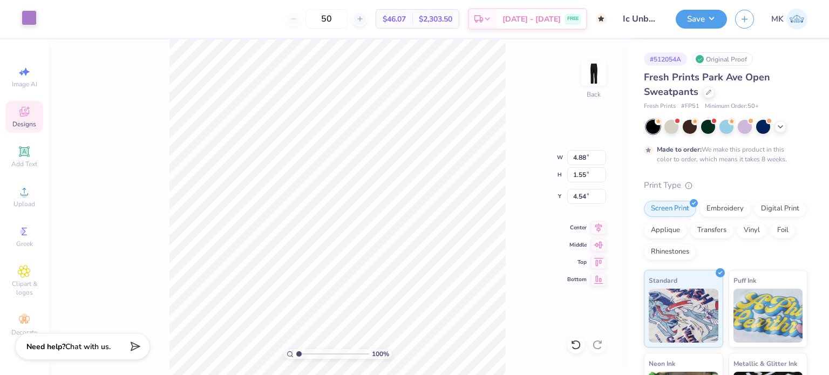
click at [35, 21] on div at bounding box center [29, 17] width 15 height 15
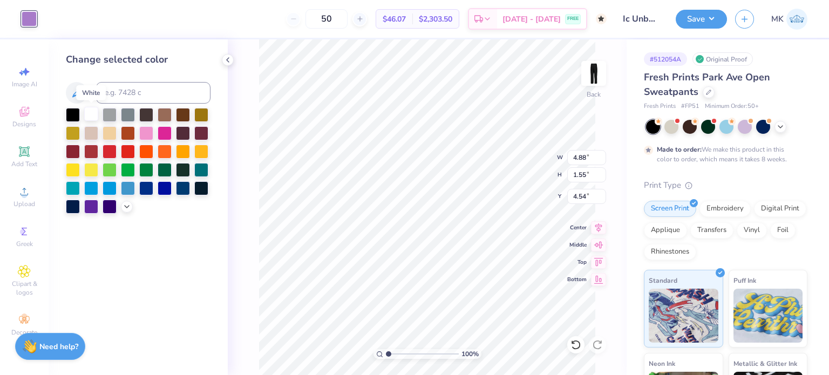
click at [89, 115] on div at bounding box center [91, 114] width 14 height 14
click at [697, 23] on button "Save" at bounding box center [700, 17] width 51 height 19
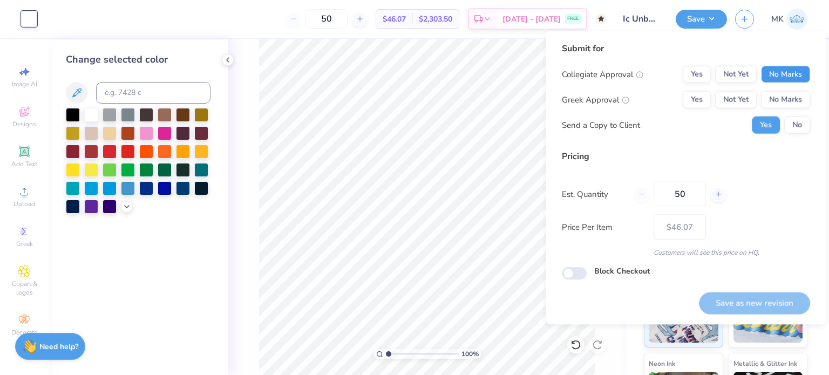
click at [769, 79] on button "No Marks" at bounding box center [785, 74] width 49 height 17
click at [781, 101] on button "No Marks" at bounding box center [785, 99] width 49 height 17
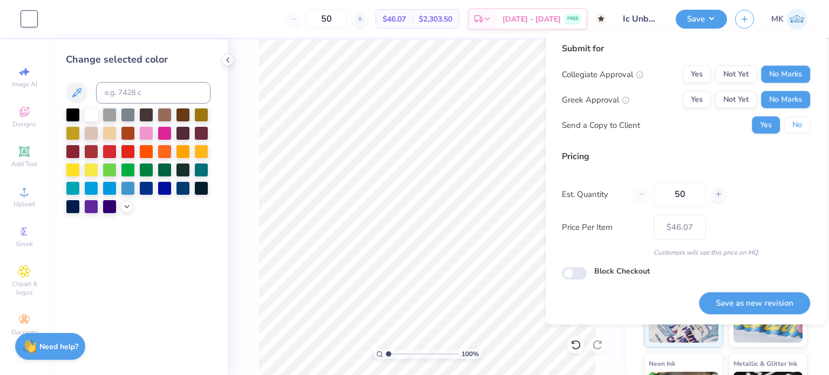
click at [788, 129] on button "No" at bounding box center [797, 125] width 26 height 17
click at [742, 304] on button "Save as new revision" at bounding box center [754, 303] width 111 height 22
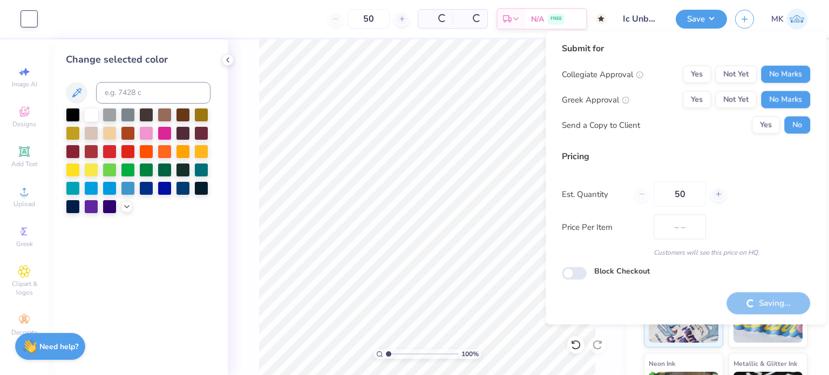
type input "$46.07"
